Goal: Task Accomplishment & Management: Use online tool/utility

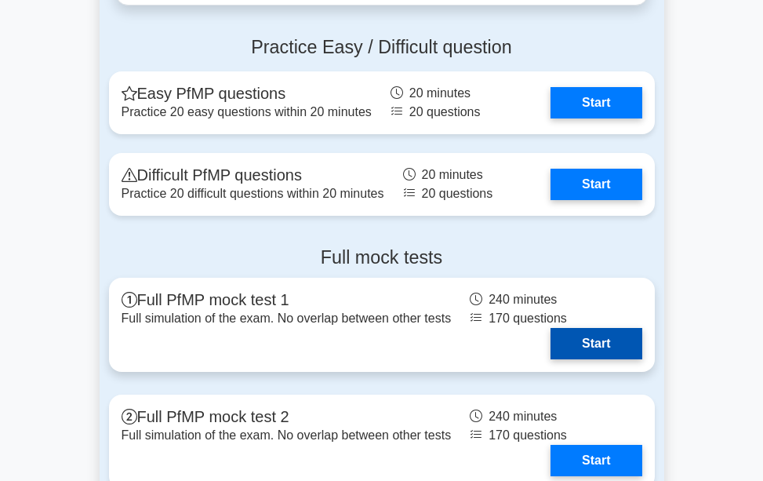
scroll to position [2665, 0]
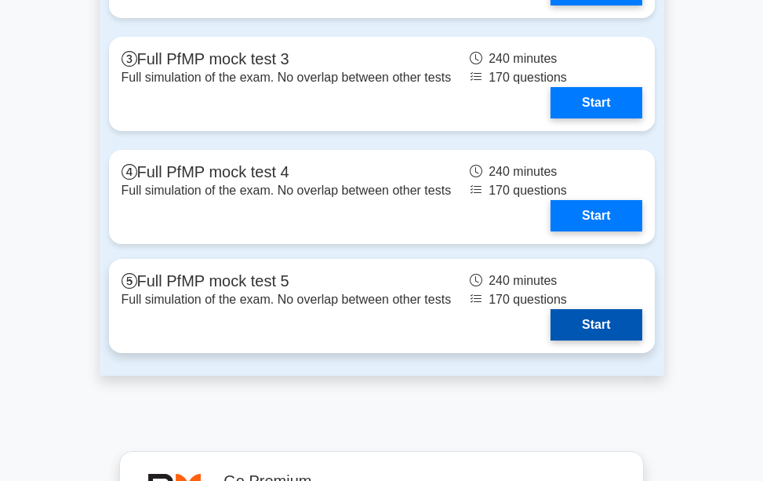
click at [575, 326] on link "Start" at bounding box center [595, 324] width 91 height 31
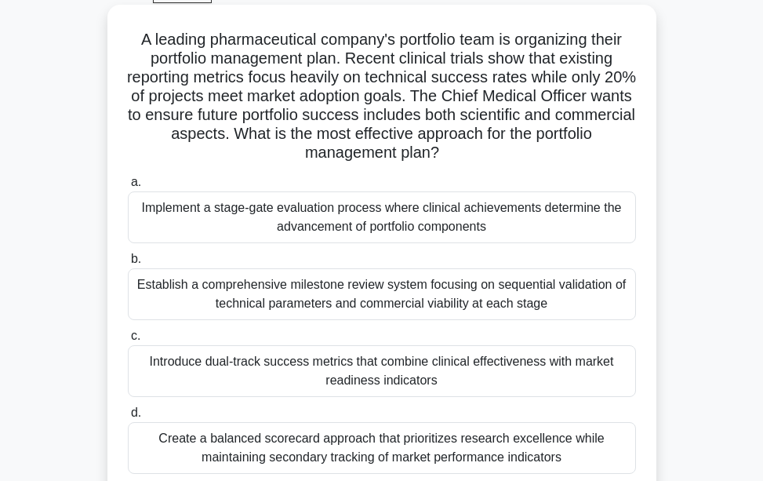
scroll to position [46, 0]
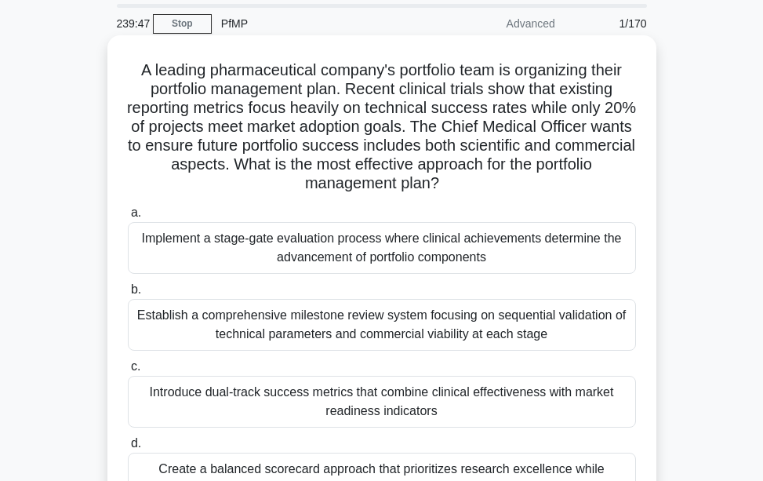
click at [248, 236] on div "Implement a stage-gate evaluation process where clinical achievements determine…" at bounding box center [382, 248] width 508 height 52
click at [128, 218] on input "a. Implement a stage-gate evaluation process where clinical achievements determ…" at bounding box center [128, 213] width 0 height 10
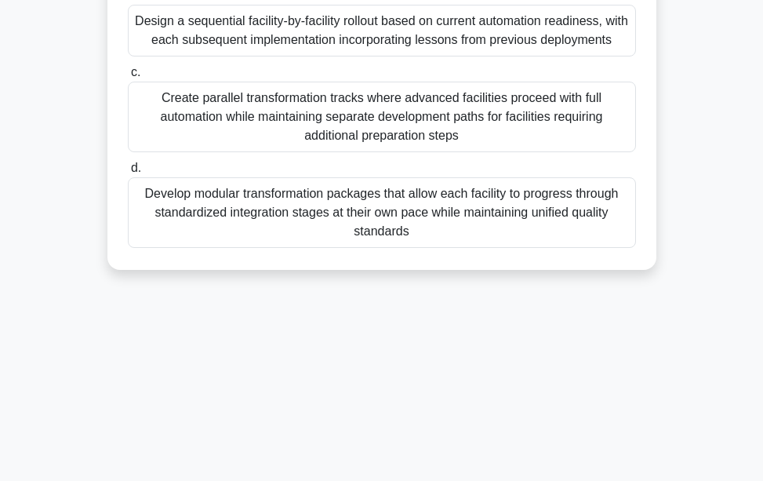
scroll to position [360, 0]
click at [249, 247] on div "Develop modular transformation packages that allow each facility to progress th…" at bounding box center [382, 211] width 508 height 71
click at [128, 172] on input "d. Develop modular transformation packages that allow each facility to progress…" at bounding box center [128, 167] width 0 height 10
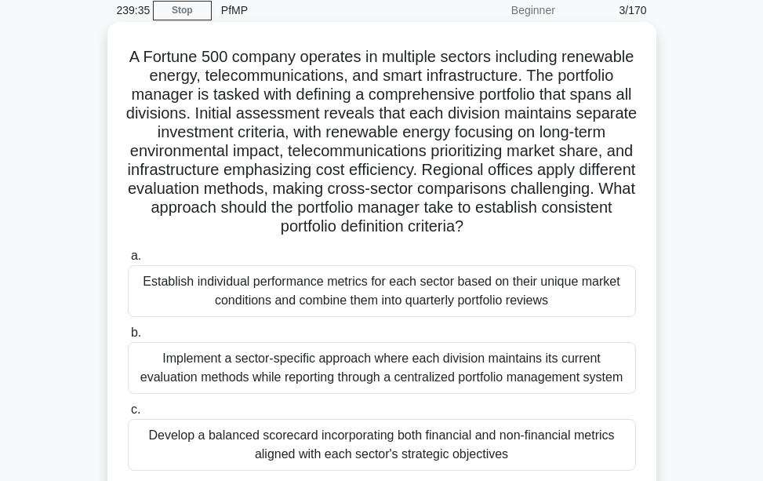
scroll to position [0, 0]
